Goal: Information Seeking & Learning: Find specific page/section

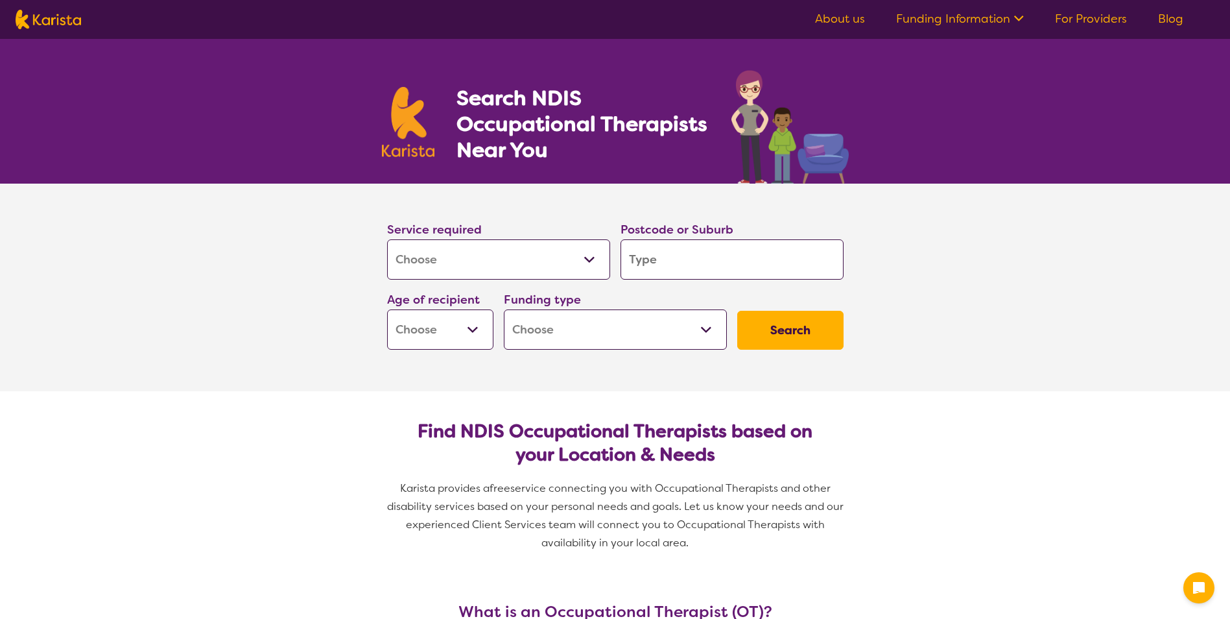
select select "[MEDICAL_DATA]"
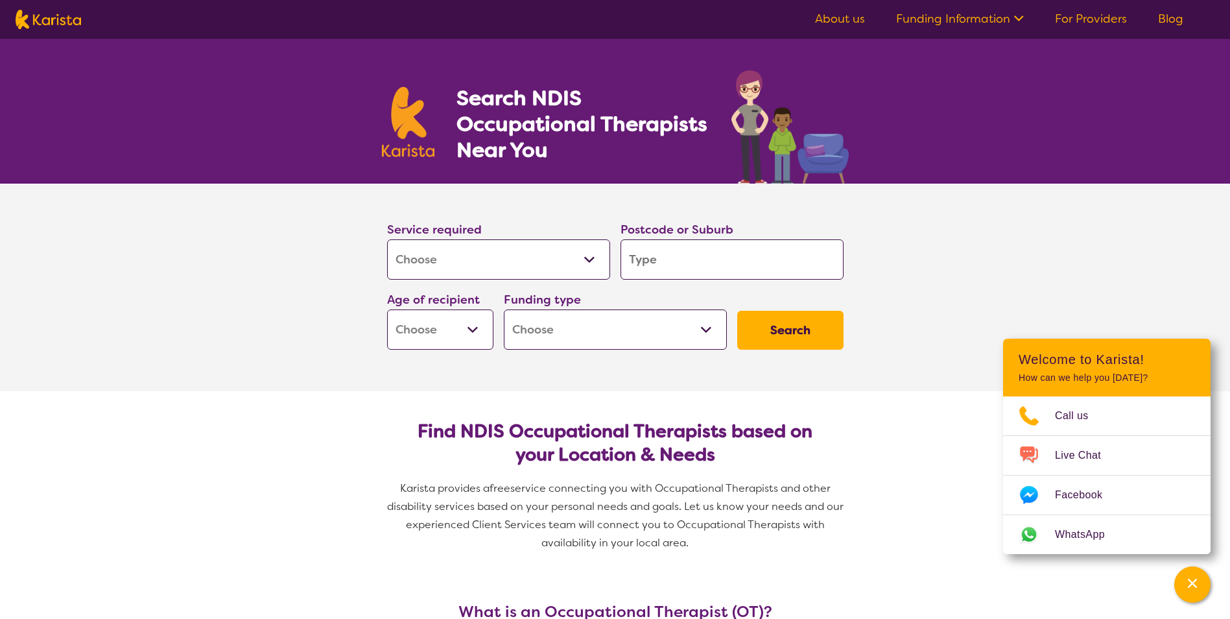
click at [677, 257] on input "search" at bounding box center [732, 259] width 223 height 40
click at [668, 261] on input "search" at bounding box center [732, 259] width 223 height 40
type input "3"
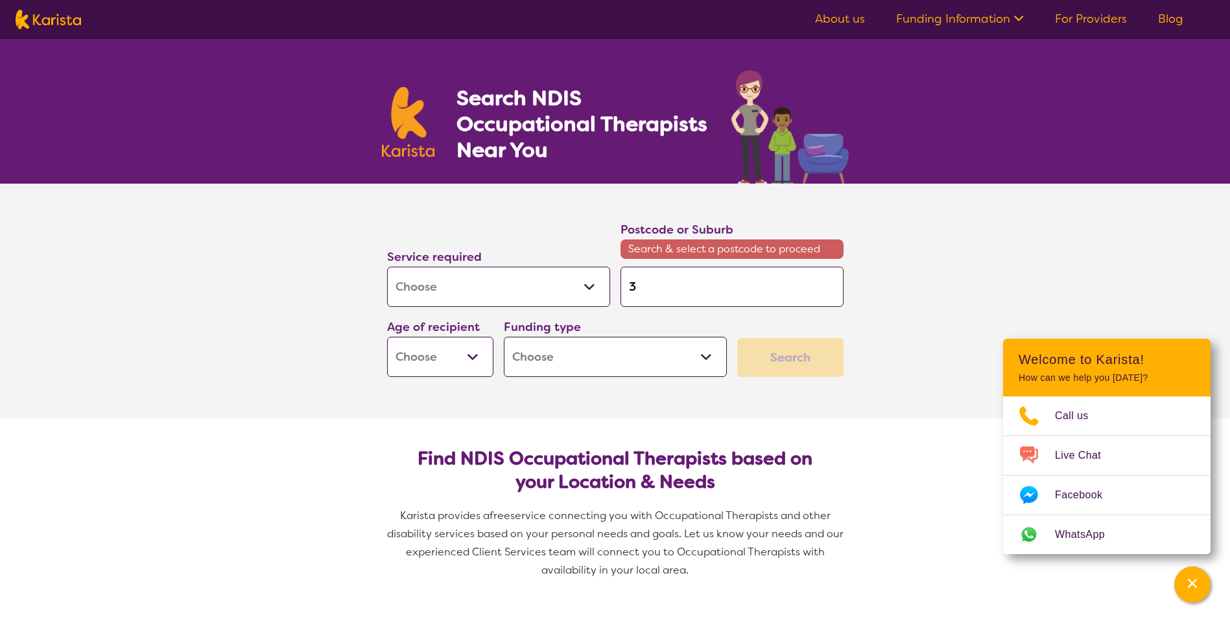
type input "36"
type input "369"
type input "3690"
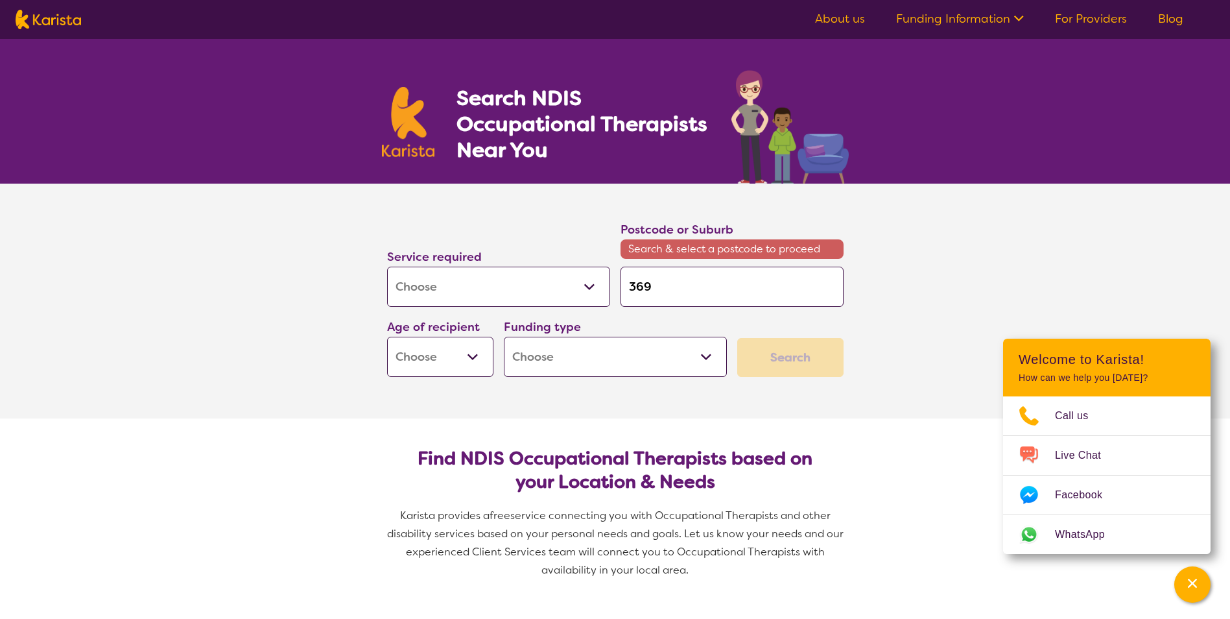
type input "3690"
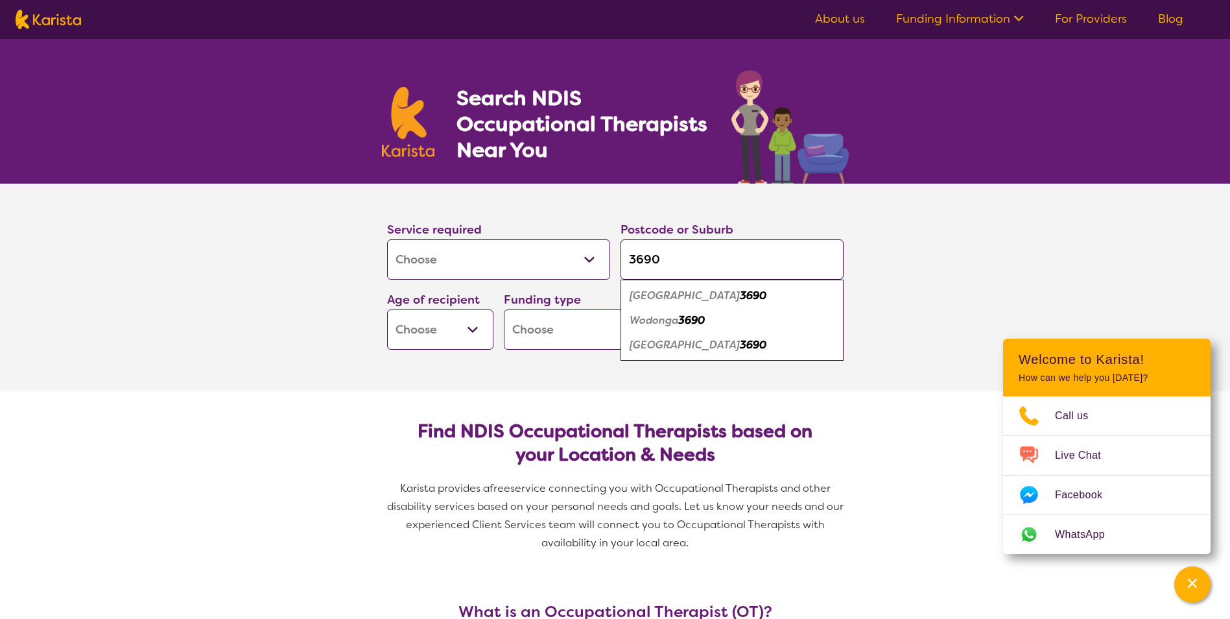
type input "3690"
click at [658, 316] on em "Wodonga" at bounding box center [654, 320] width 49 height 14
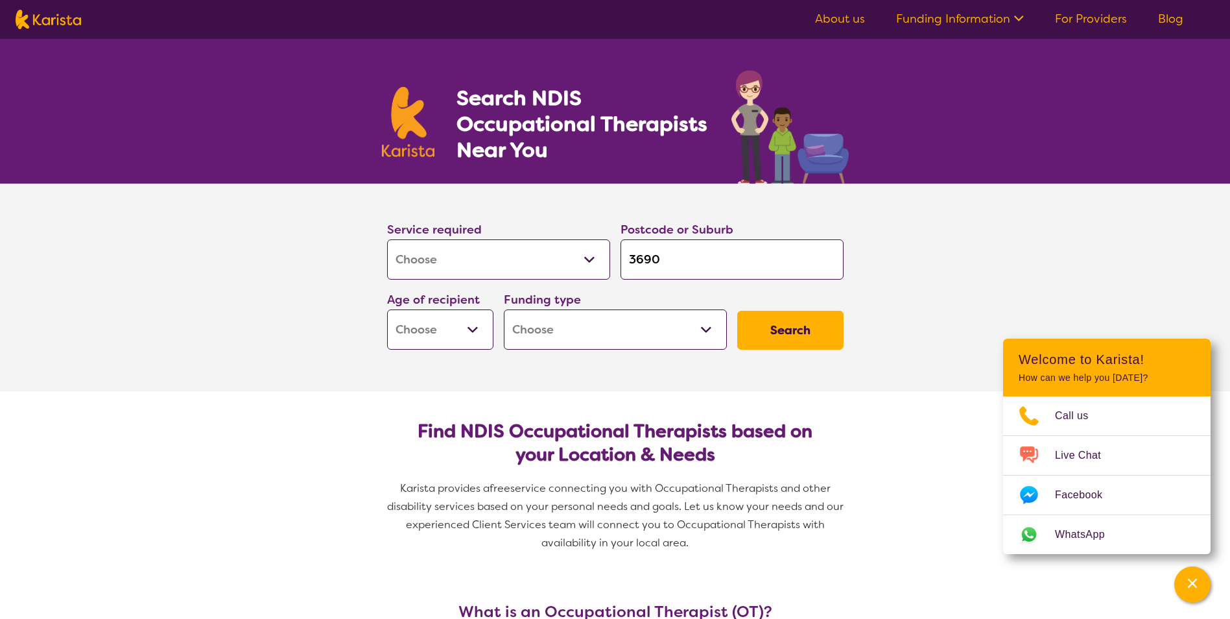
click at [559, 333] on select "Home Care Package (HCP) National Disability Insurance Scheme (NDIS) I don't know" at bounding box center [615, 329] width 223 height 40
select select "i-don-t-know"
click at [504, 309] on select "Home Care Package (HCP) National Disability Insurance Scheme (NDIS) I don't know" at bounding box center [615, 329] width 223 height 40
select select "i-don-t-know"
click at [470, 329] on select "Early Childhood - 0 to 9 Child - 10 to 11 Adolescent - 12 to 17 Adult - 18 to 6…" at bounding box center [440, 329] width 106 height 40
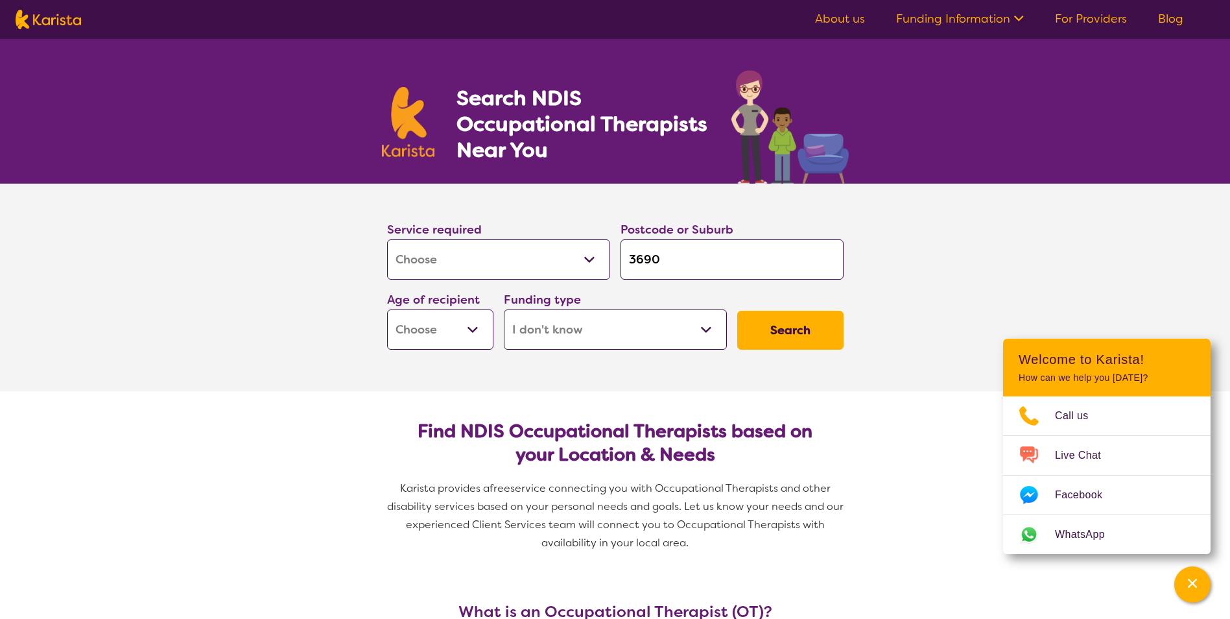
select select "AS"
click at [387, 309] on select "Early Childhood - 0 to 9 Child - 10 to 11 Adolescent - 12 to 17 Adult - 18 to 6…" at bounding box center [440, 329] width 106 height 40
select select "AS"
click at [804, 326] on button "Search" at bounding box center [790, 330] width 106 height 39
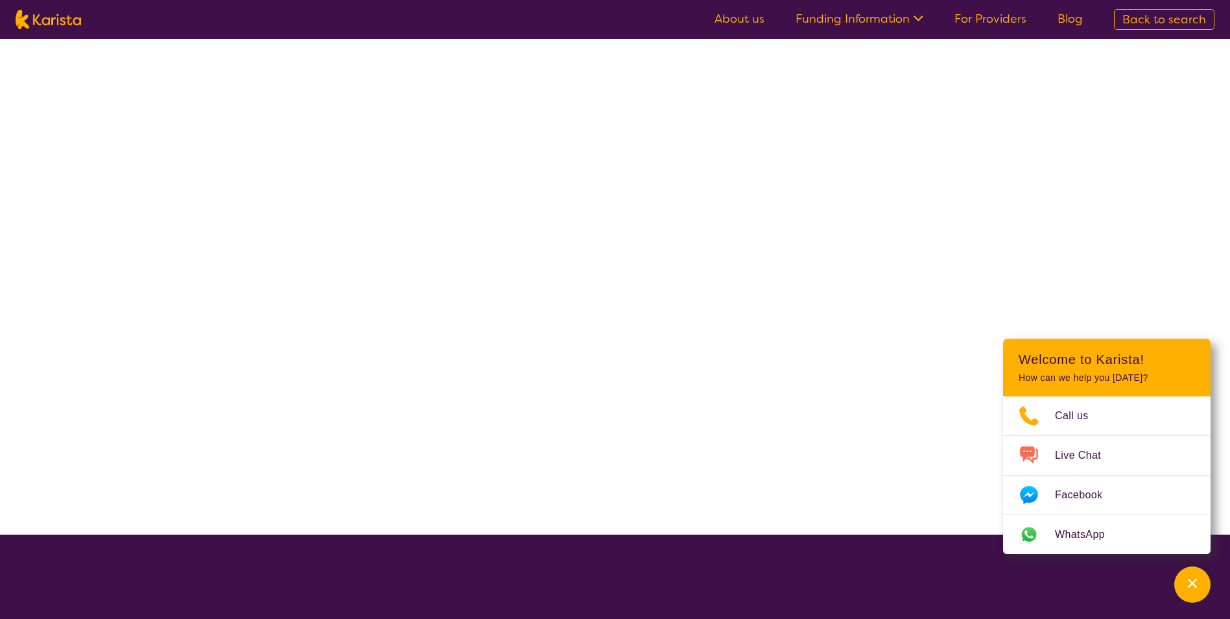
select select "[MEDICAL_DATA]"
select select "AS"
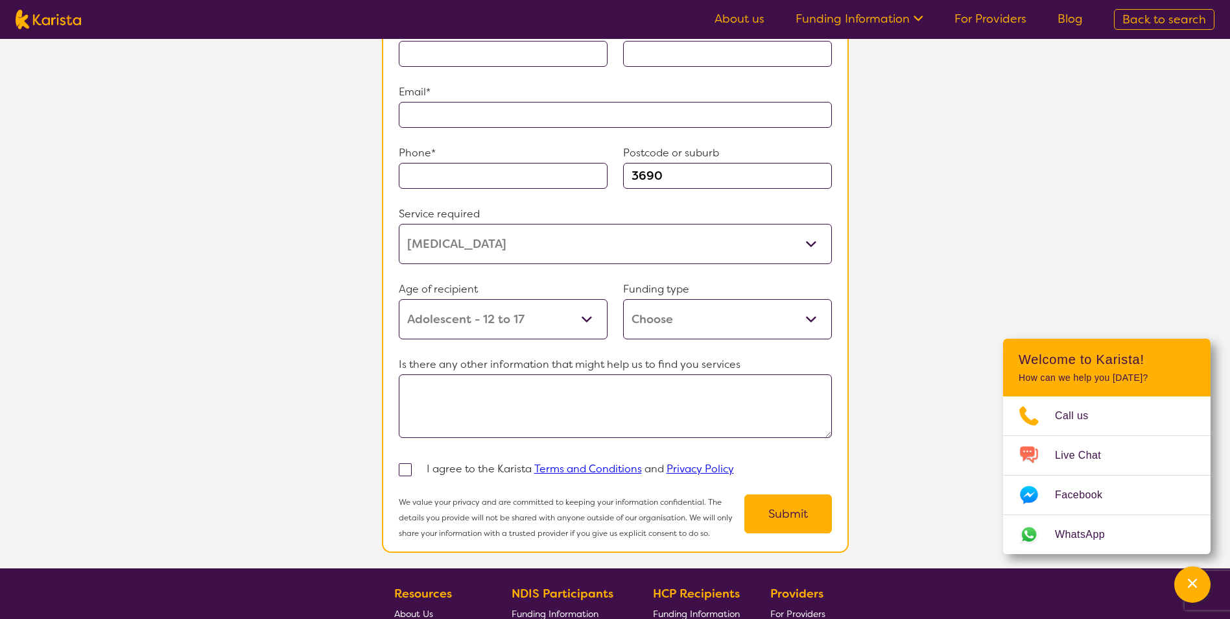
scroll to position [1044, 0]
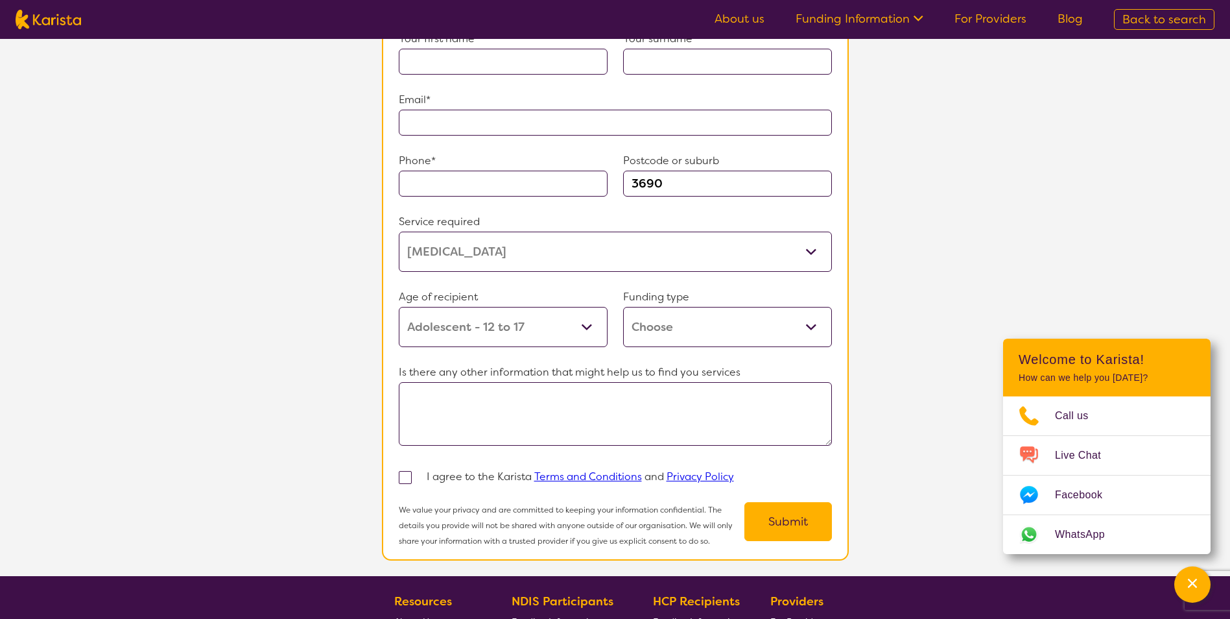
select select "[MEDICAL_DATA]"
select select "AS"
select select "i-don-t-know"
select select "[MEDICAL_DATA]"
select select "AS"
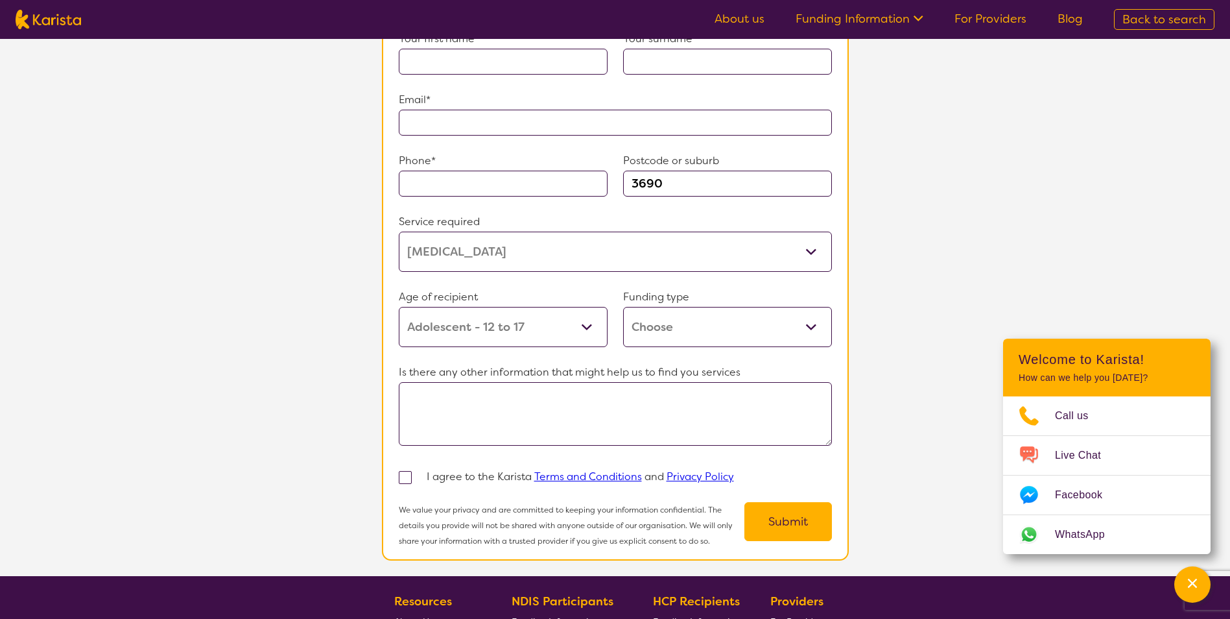
select select "i-don-t-know"
